Goal: Check status: Check status

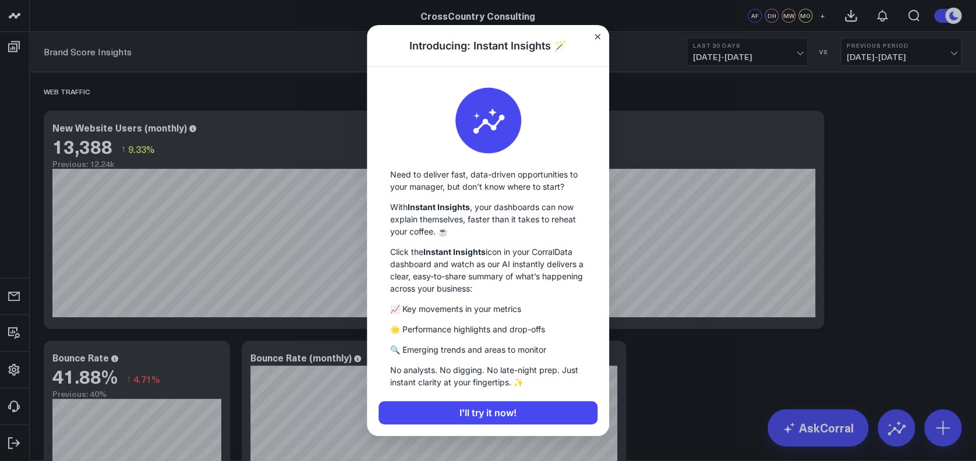
click at [578, 33] on h1 "Introducing: Instant Insights 🪄" at bounding box center [488, 46] width 242 height 43
click at [596, 36] on icon "Close" at bounding box center [597, 36] width 5 height 5
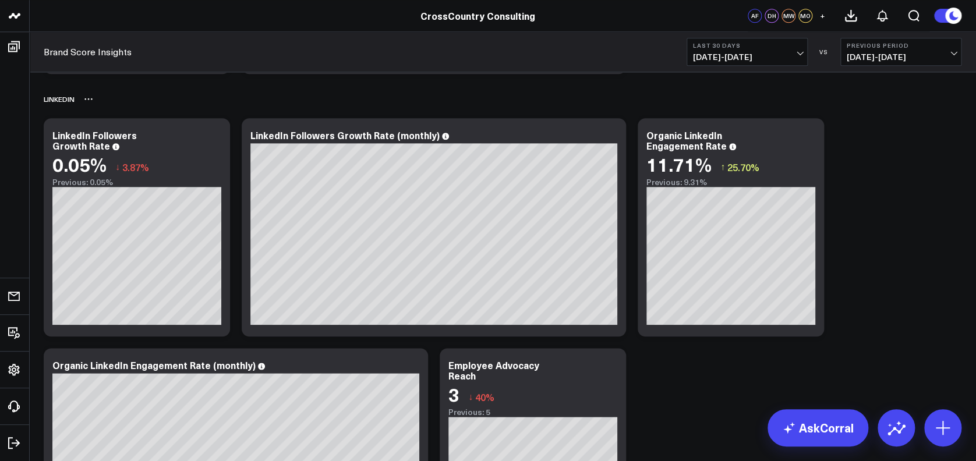
scroll to position [486, 0]
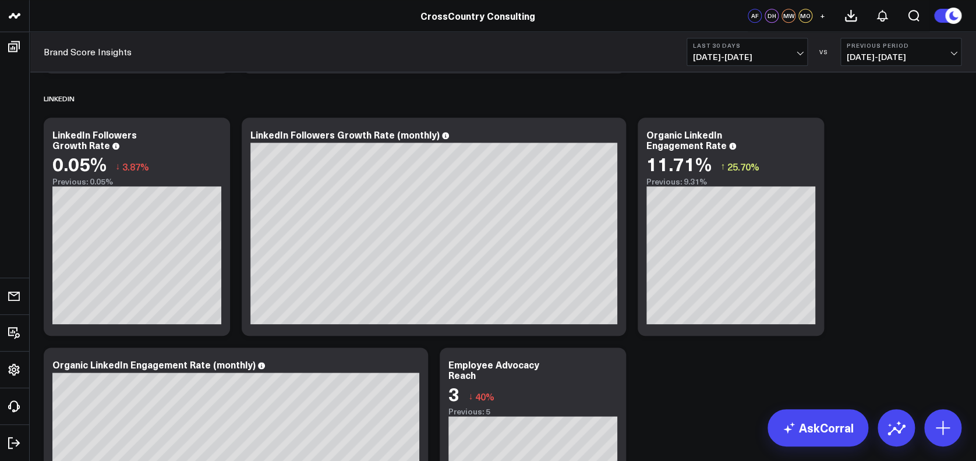
click at [701, 48] on b "Last 30 Days" at bounding box center [747, 45] width 108 height 7
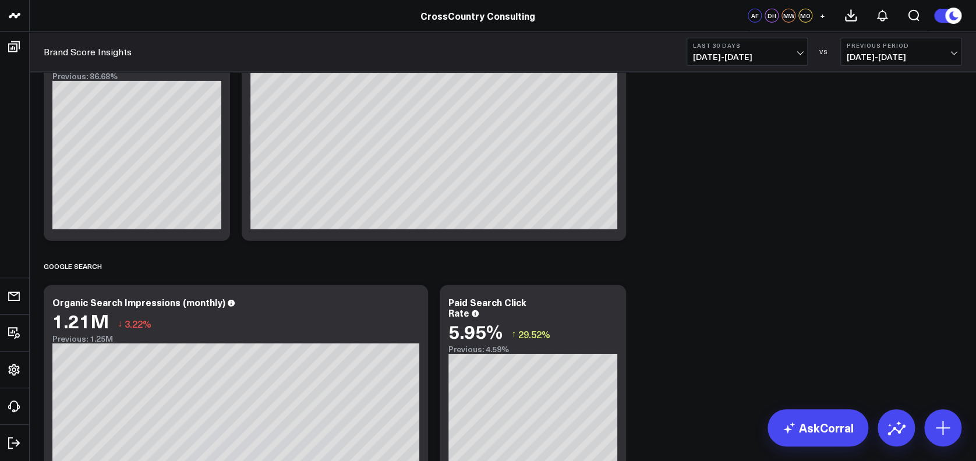
scroll to position [1557, 0]
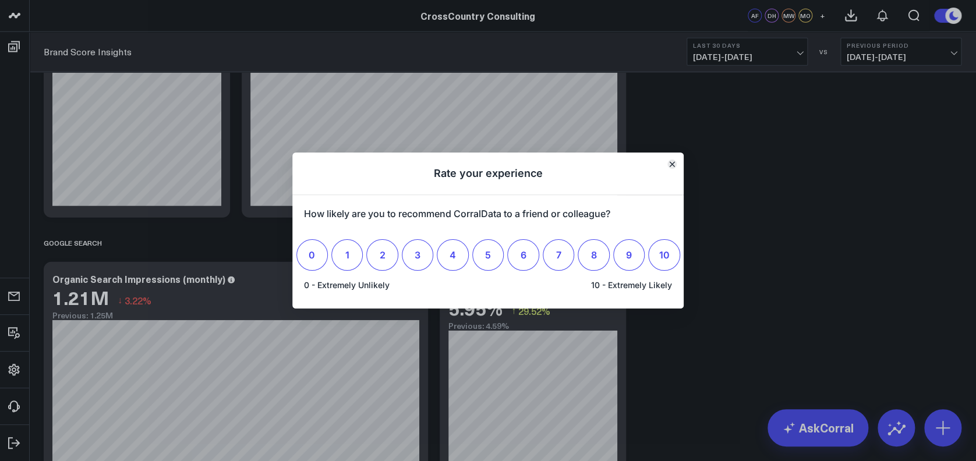
click at [671, 164] on icon "Close" at bounding box center [672, 164] width 5 height 5
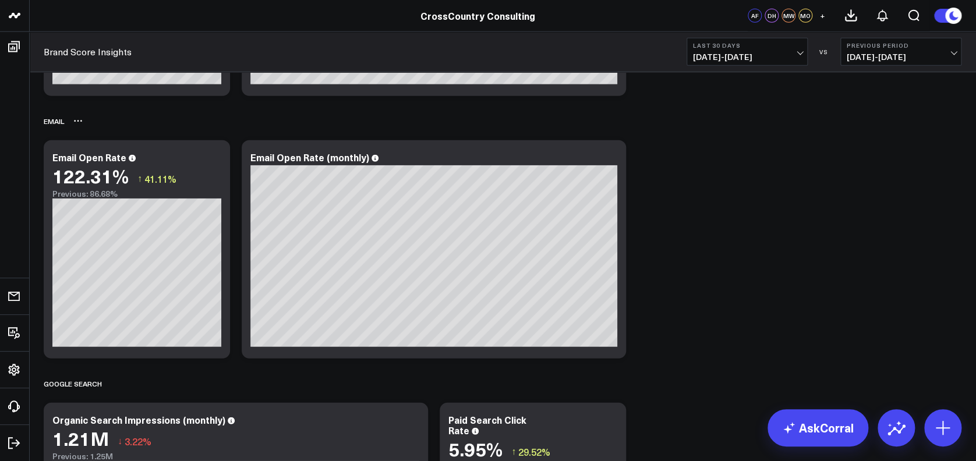
scroll to position [1417, 0]
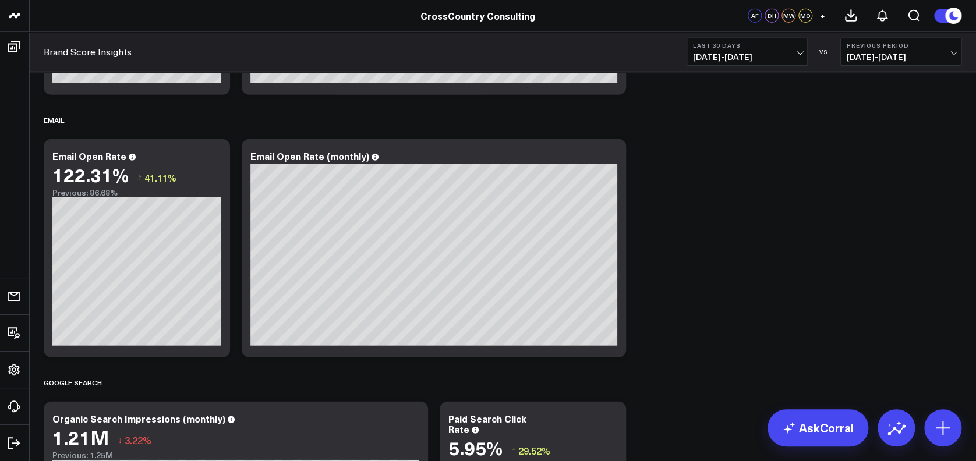
click at [712, 61] on span "[DATE] - [DATE]" at bounding box center [747, 56] width 108 height 9
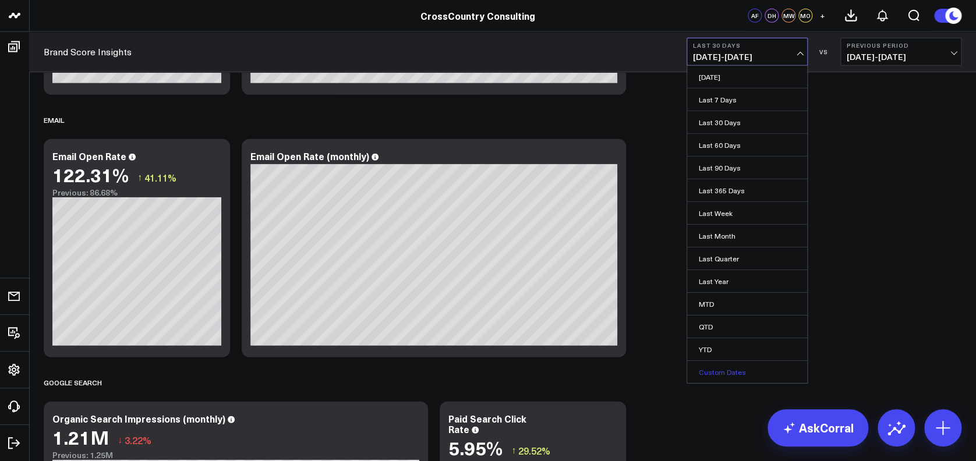
click at [735, 369] on link "Custom Dates" at bounding box center [747, 372] width 120 height 22
select select "7"
select select "2025"
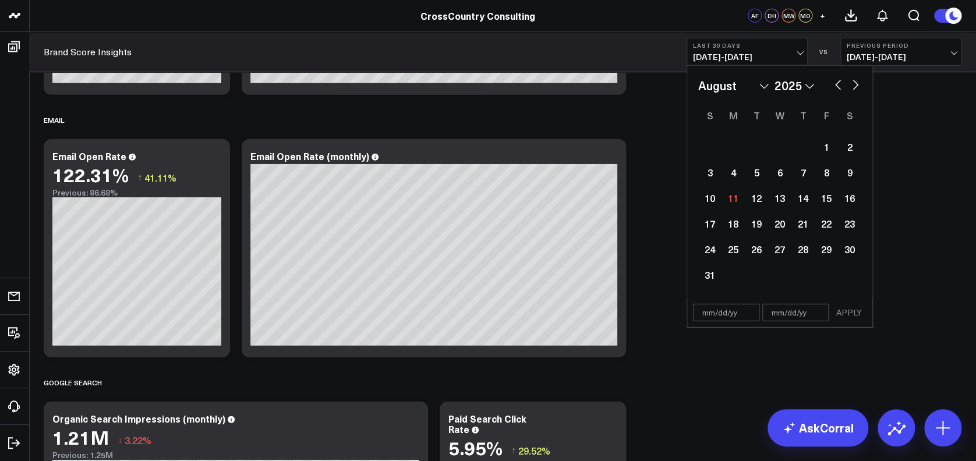
click at [708, 315] on input "text" at bounding box center [726, 312] width 66 height 17
select select "7"
select select "2025"
type input "[DATE]"
select select "6"
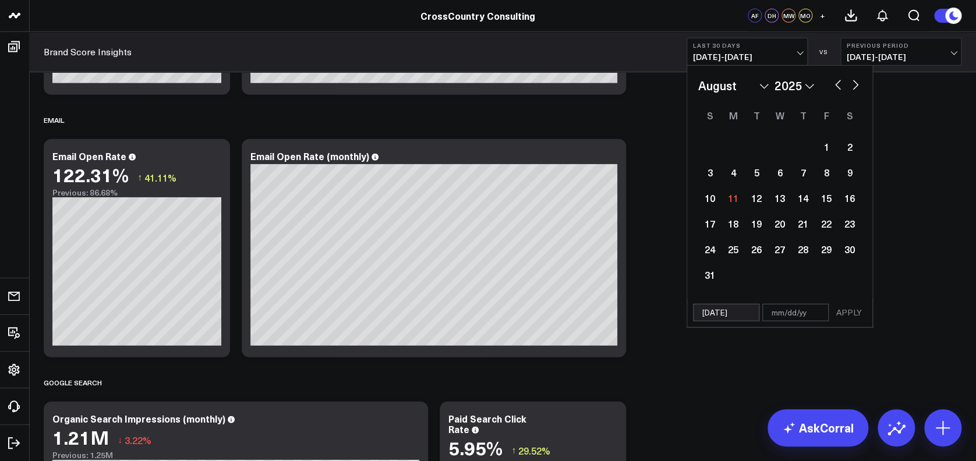
select select "2020"
type input "[DATE]"
select select "6"
select select "2020"
type input "[DATE]"
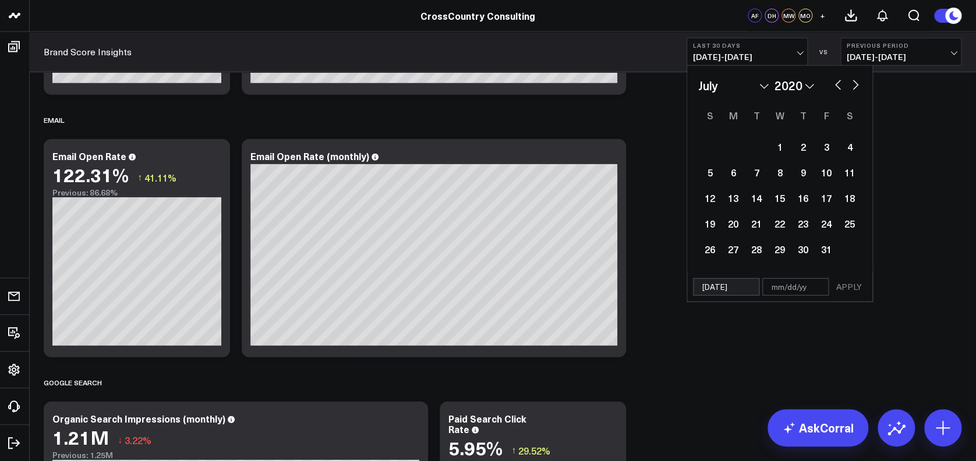
select select "6"
select select "2025"
type input "[DATE]"
click at [811, 291] on input "text" at bounding box center [795, 286] width 66 height 17
select select "6"
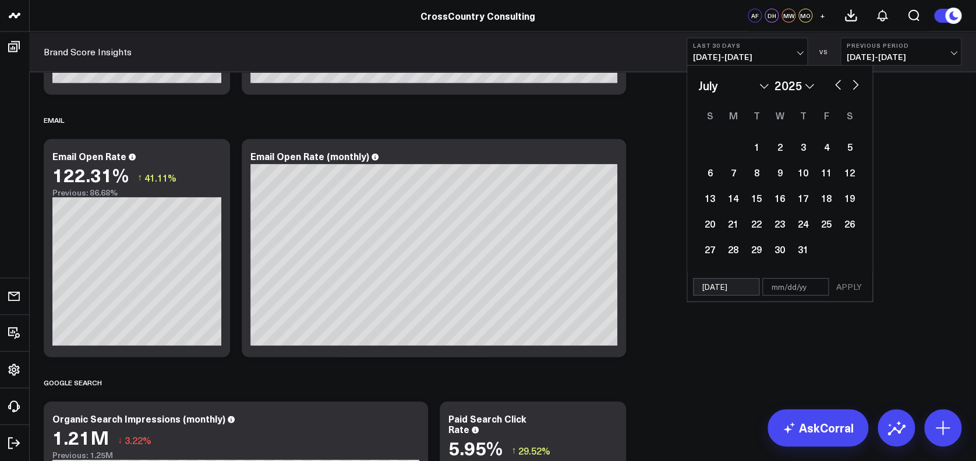
select select "2025"
type input "0"
select select "6"
select select "2025"
type input "07"
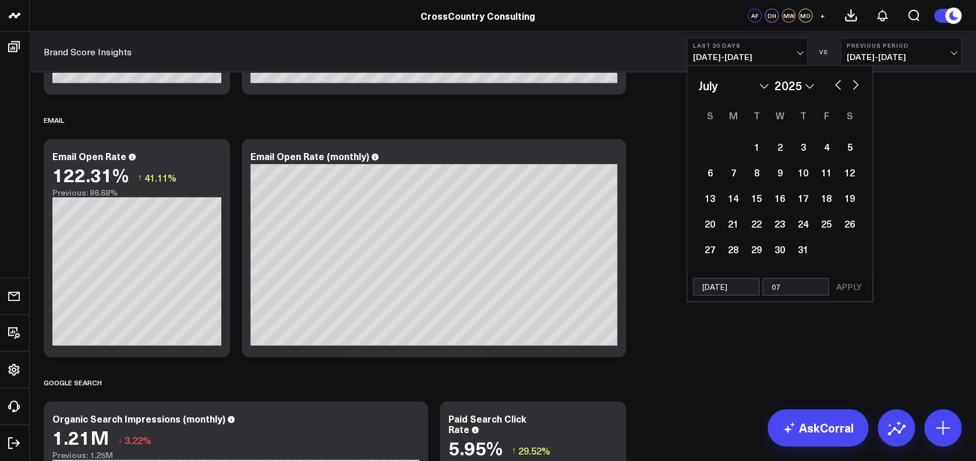
select select "6"
select select "2025"
type input "07/"
select select "6"
select select "2025"
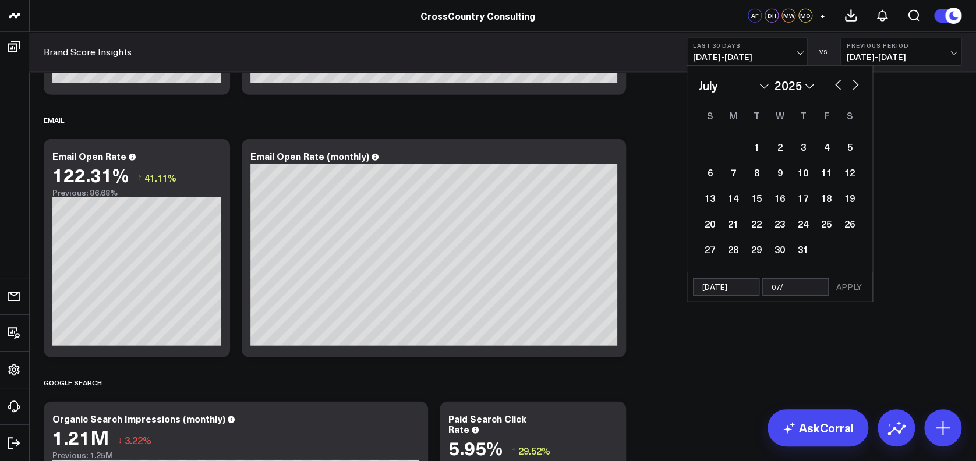
type input "07/3"
select select "6"
select select "2025"
type input "07/31/"
select select "6"
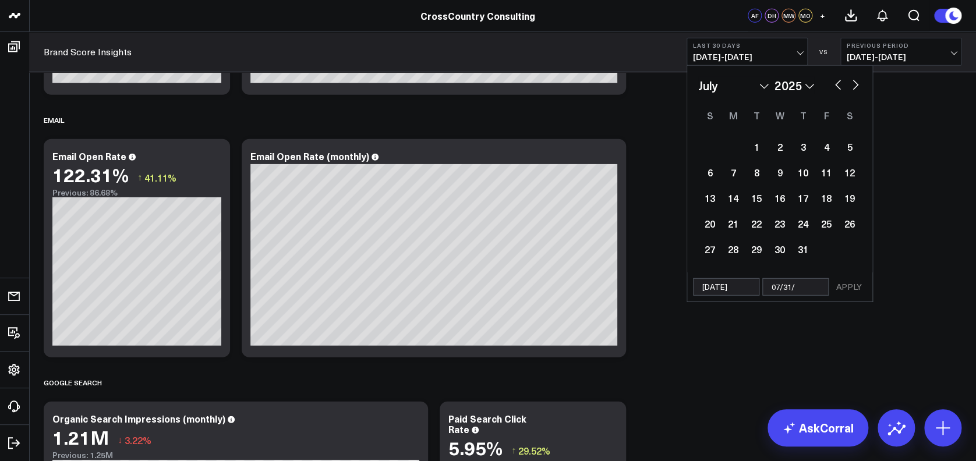
select select "2025"
type input "07/31/2"
select select "6"
select select "2025"
type input "[DATE]"
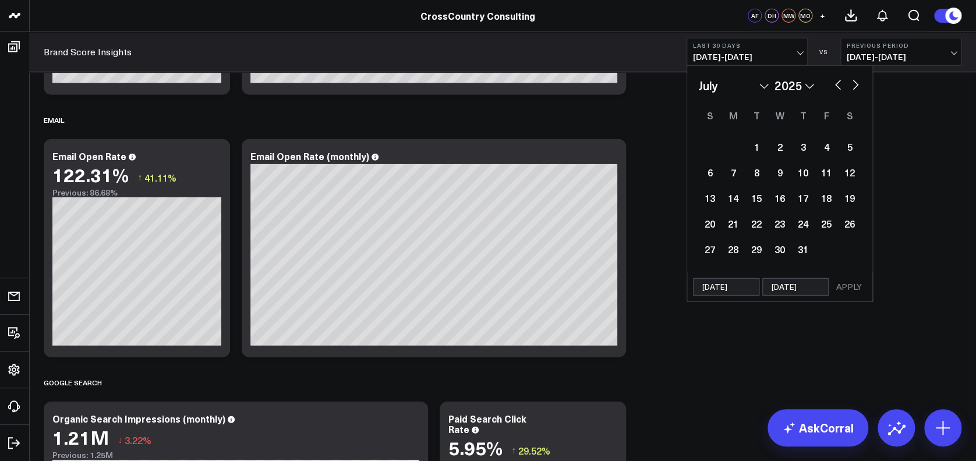
select select "6"
select select "2025"
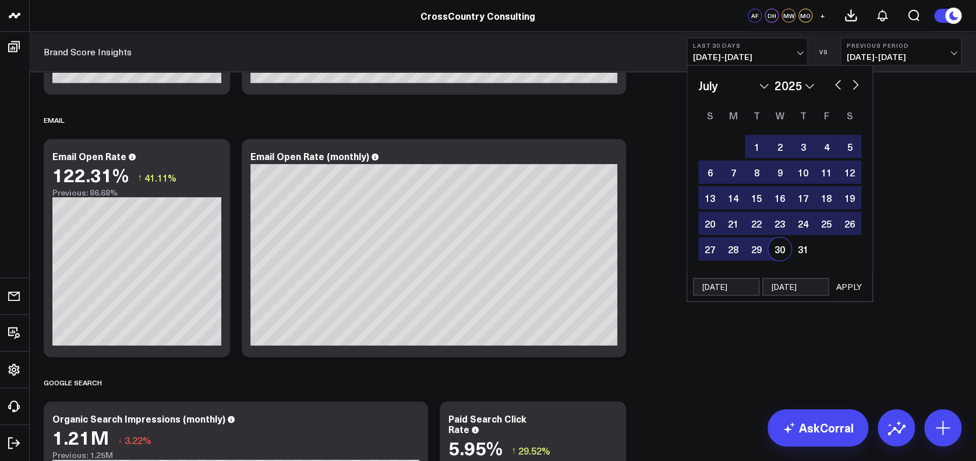
type input "[DATE]"
click at [840, 289] on button "APPLY" at bounding box center [849, 286] width 35 height 17
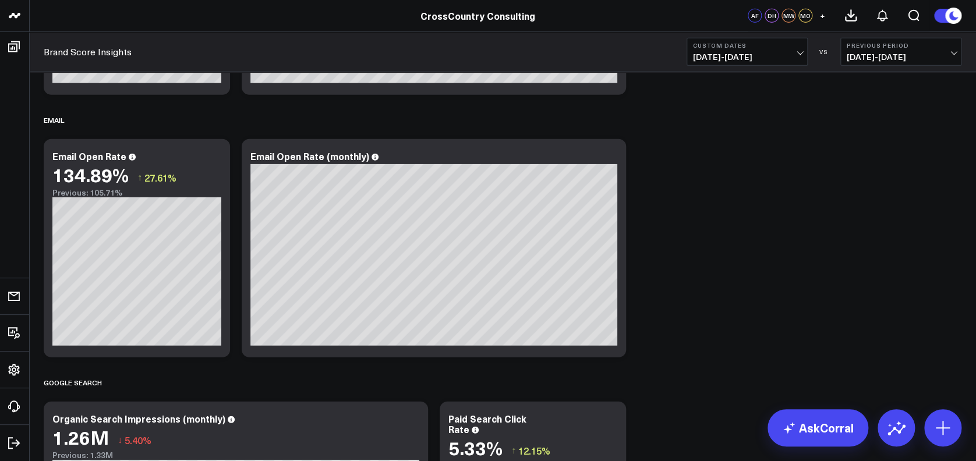
click at [753, 50] on button "Custom Dates [DATE] - [DATE]" at bounding box center [747, 52] width 121 height 28
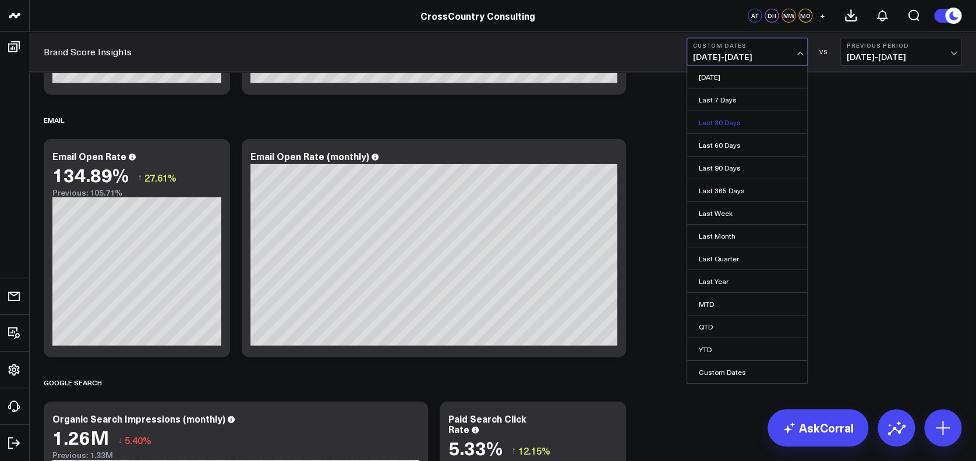
click at [718, 125] on link "Last 30 Days" at bounding box center [747, 122] width 120 height 22
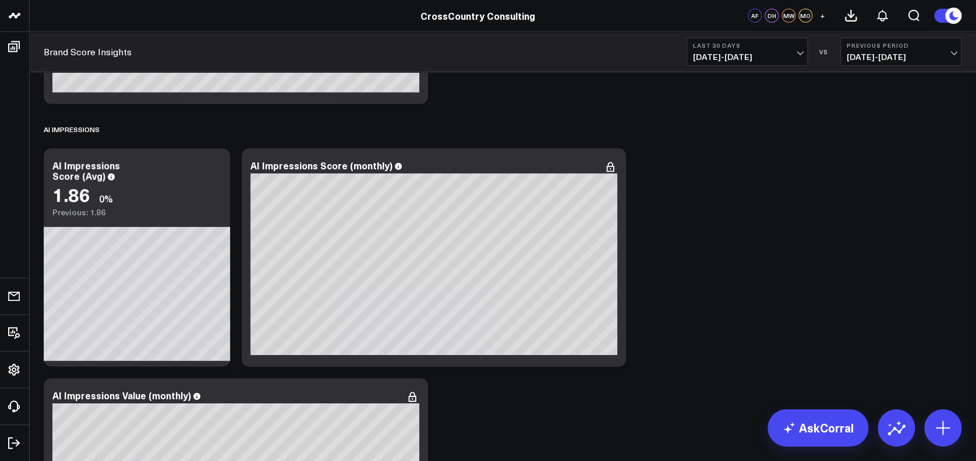
scroll to position [6118, 0]
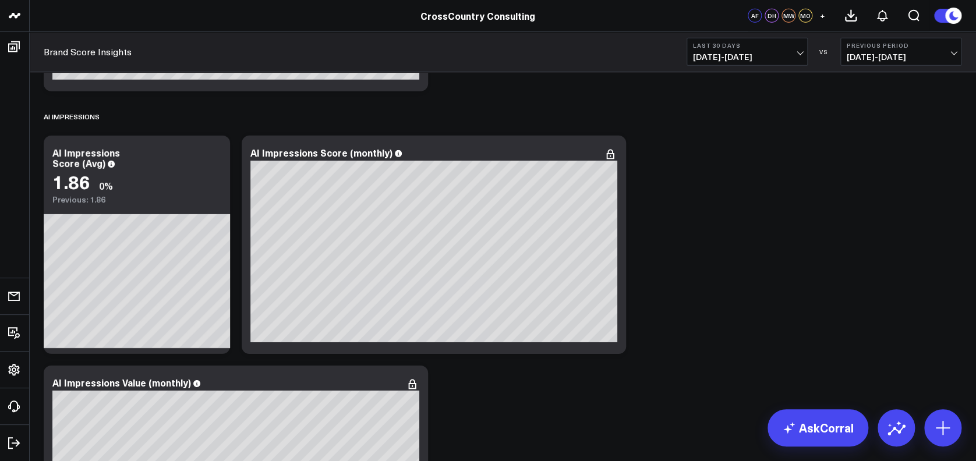
click at [748, 56] on span "[DATE] - [DATE]" at bounding box center [747, 56] width 108 height 9
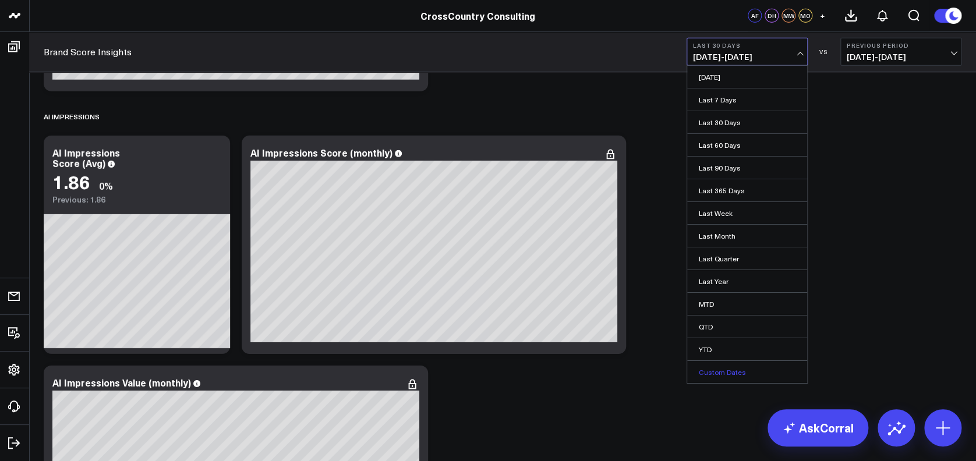
click at [715, 364] on link "Custom Dates" at bounding box center [747, 372] width 120 height 22
select select "7"
select select "2025"
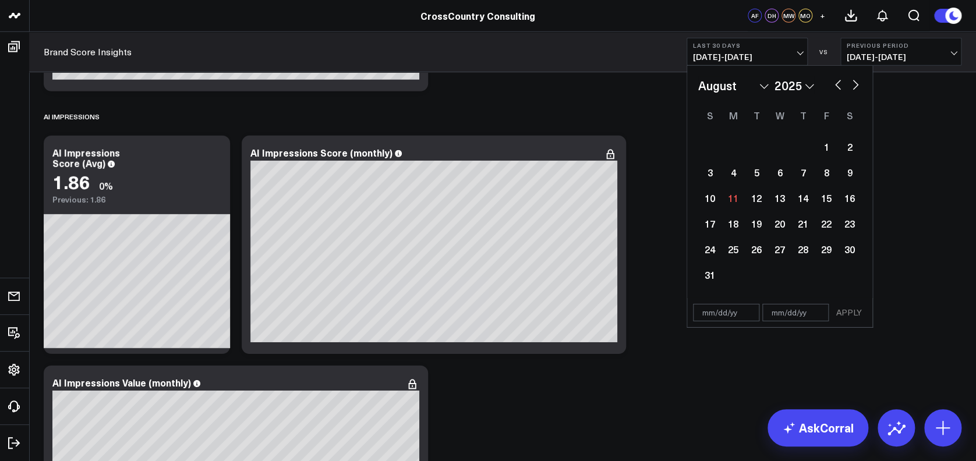
click at [833, 93] on div "January February March April May June July August September October November [D…" at bounding box center [779, 85] width 163 height 17
click at [834, 87] on button "button" at bounding box center [838, 84] width 12 height 14
select select "6"
select select "2025"
click at [756, 144] on div "1" at bounding box center [756, 146] width 23 height 23
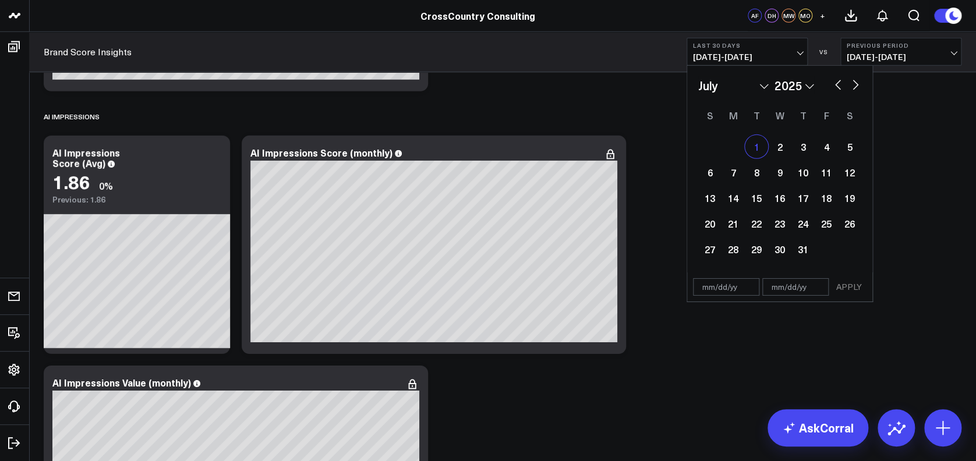
type input "[DATE]"
select select "6"
select select "2025"
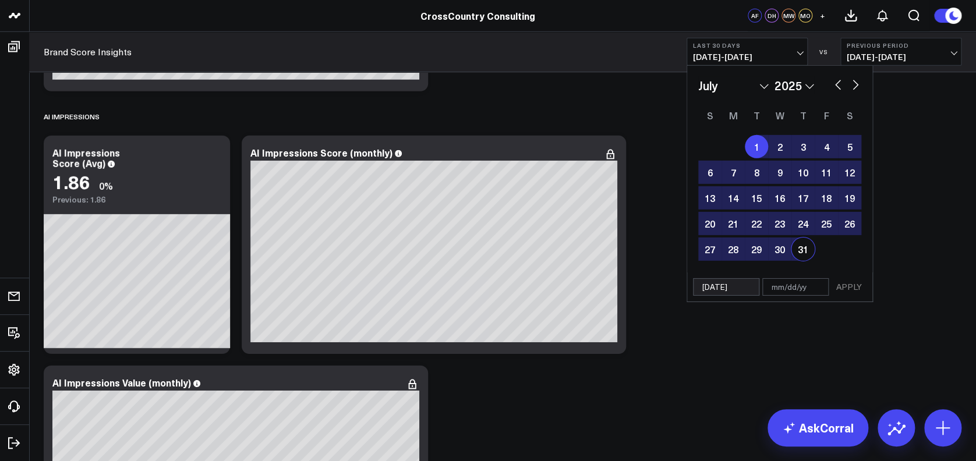
click at [797, 250] on div "31" at bounding box center [803, 249] width 23 height 23
type input "[DATE]"
select select "6"
select select "2025"
click at [848, 282] on button "APPLY" at bounding box center [849, 286] width 35 height 17
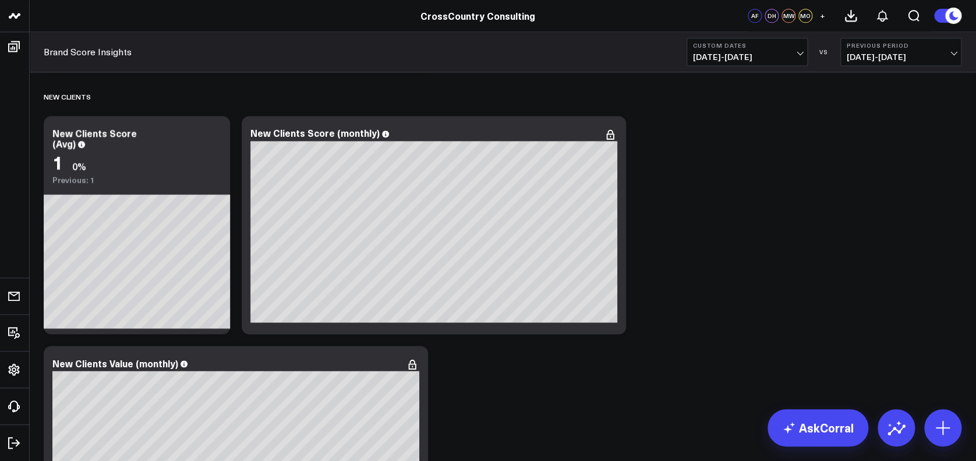
scroll to position [5153, 0]
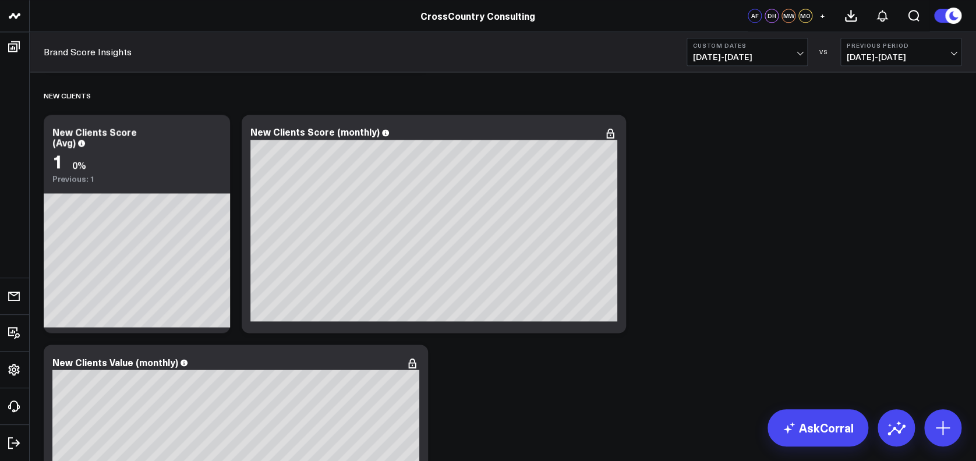
click at [741, 32] on div "Brand Score Insights Custom Dates [DATE] - [DATE] VS Previous Period [DATE] - […" at bounding box center [502, 52] width 947 height 40
click at [740, 34] on div "Brand Score Insights Custom Dates [DATE] - [DATE] VS Previous Period [DATE] - […" at bounding box center [502, 52] width 947 height 40
click at [732, 46] on b "Custom Dates" at bounding box center [747, 45] width 108 height 7
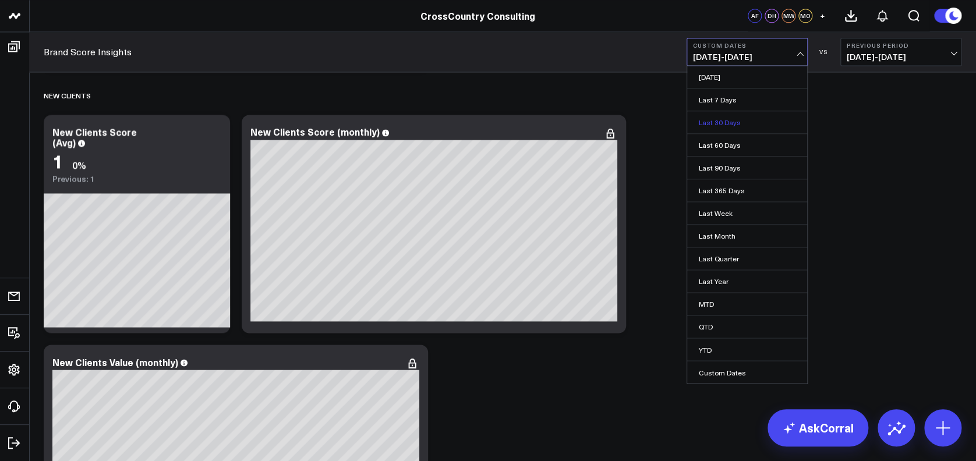
click at [726, 118] on link "Last 30 Days" at bounding box center [747, 122] width 120 height 22
